Goal: Information Seeking & Learning: Compare options

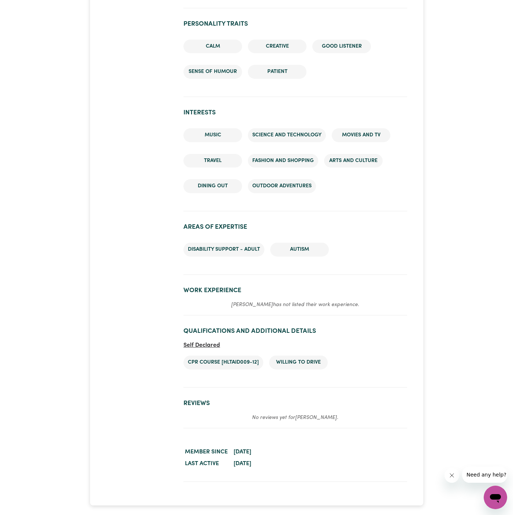
scroll to position [674, 0]
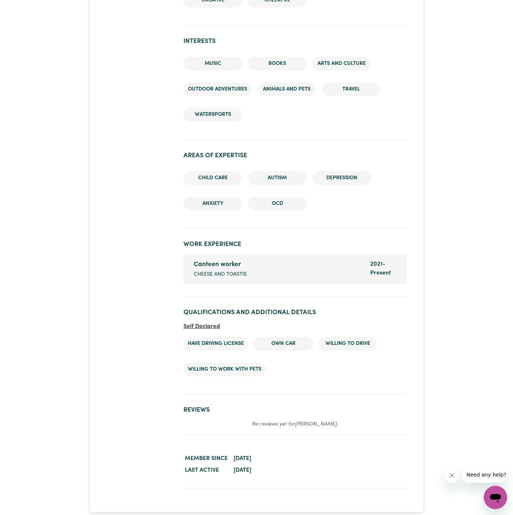
scroll to position [1138, 0]
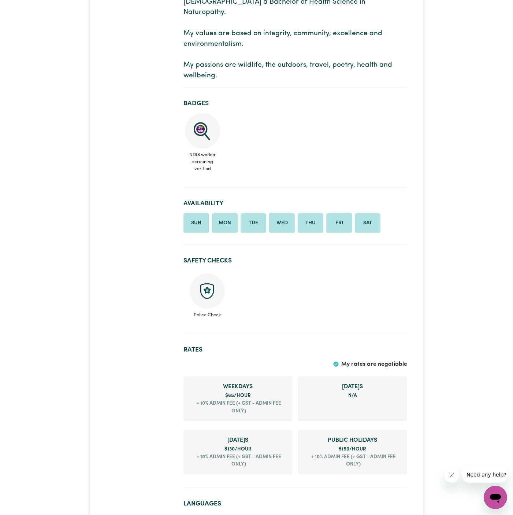
scroll to position [315, 0]
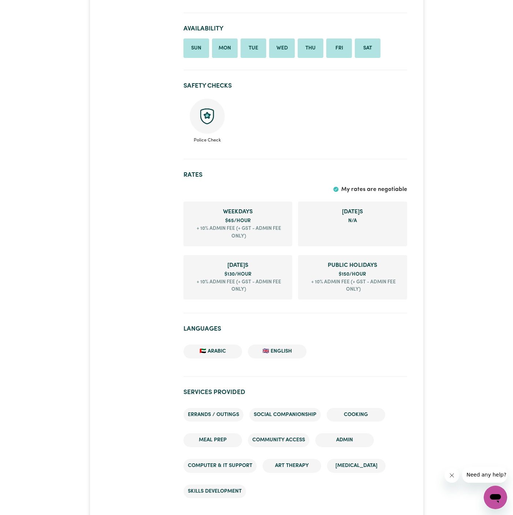
scroll to position [698, 0]
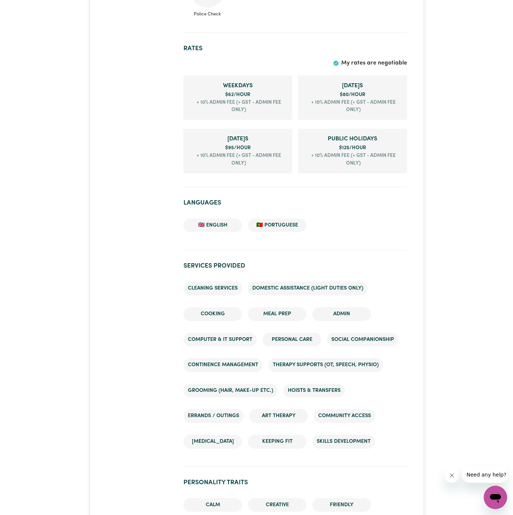
scroll to position [429, 0]
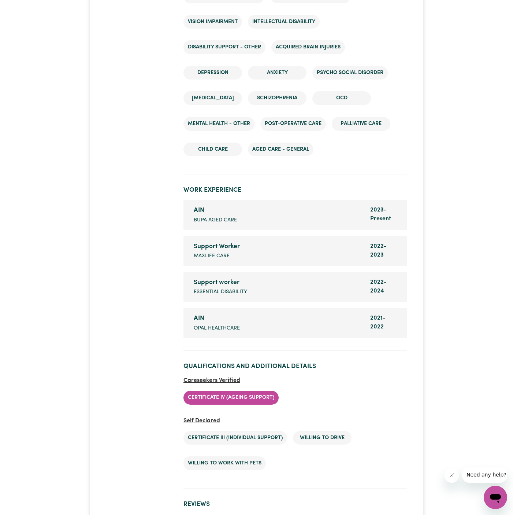
scroll to position [1248, 0]
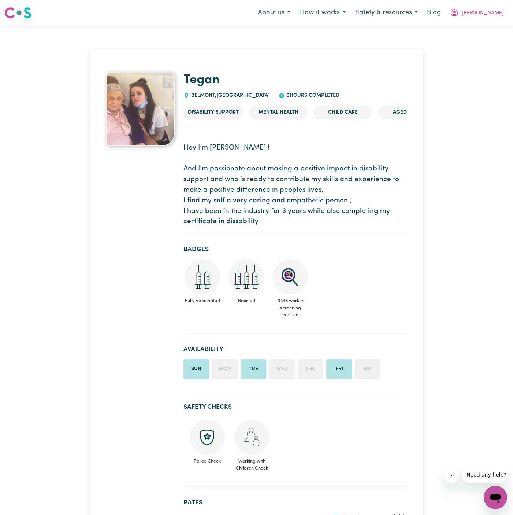
click at [210, 91] on div "[PERSON_NAME] , [GEOGRAPHIC_DATA] 0 hours completed" at bounding box center [295, 86] width 224 height 27
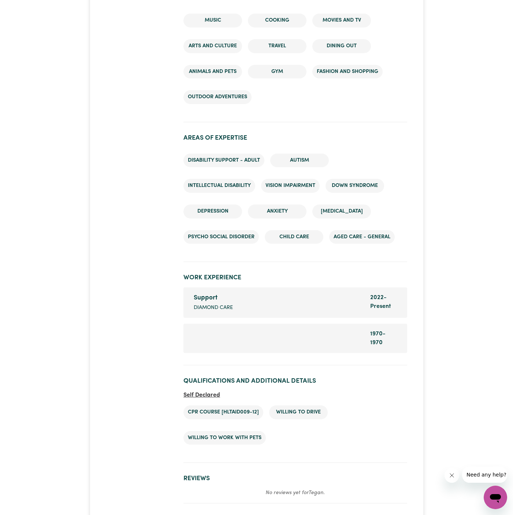
scroll to position [1000, 0]
